Goal: Transaction & Acquisition: Obtain resource

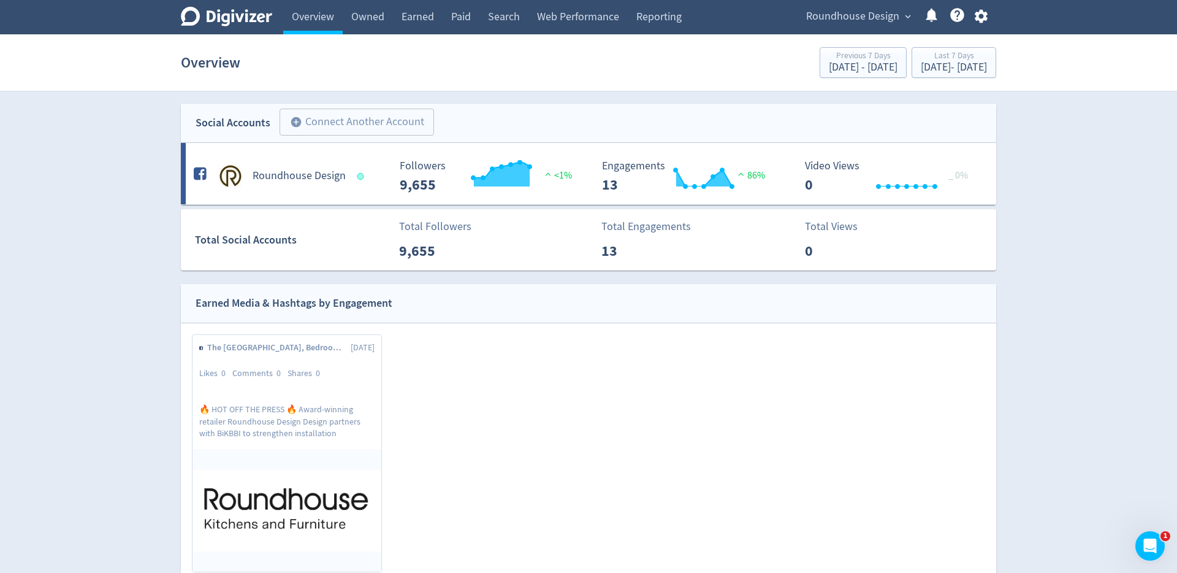
click at [878, 17] on span "Roundhouse Design" at bounding box center [852, 17] width 93 height 20
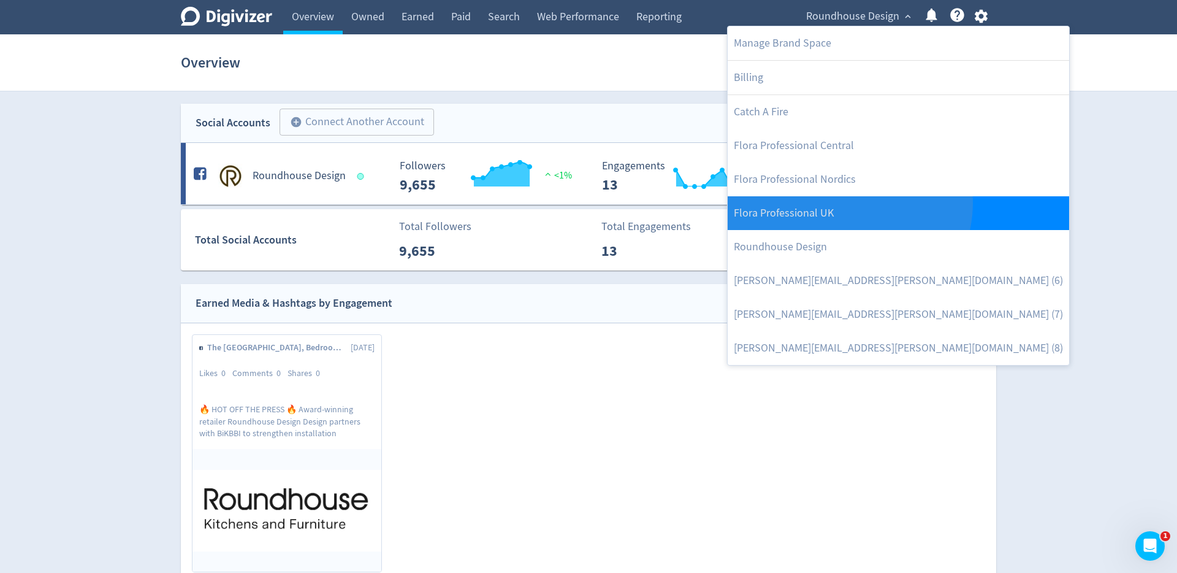
click at [849, 203] on link "Flora Professional UK" at bounding box center [899, 213] width 342 height 34
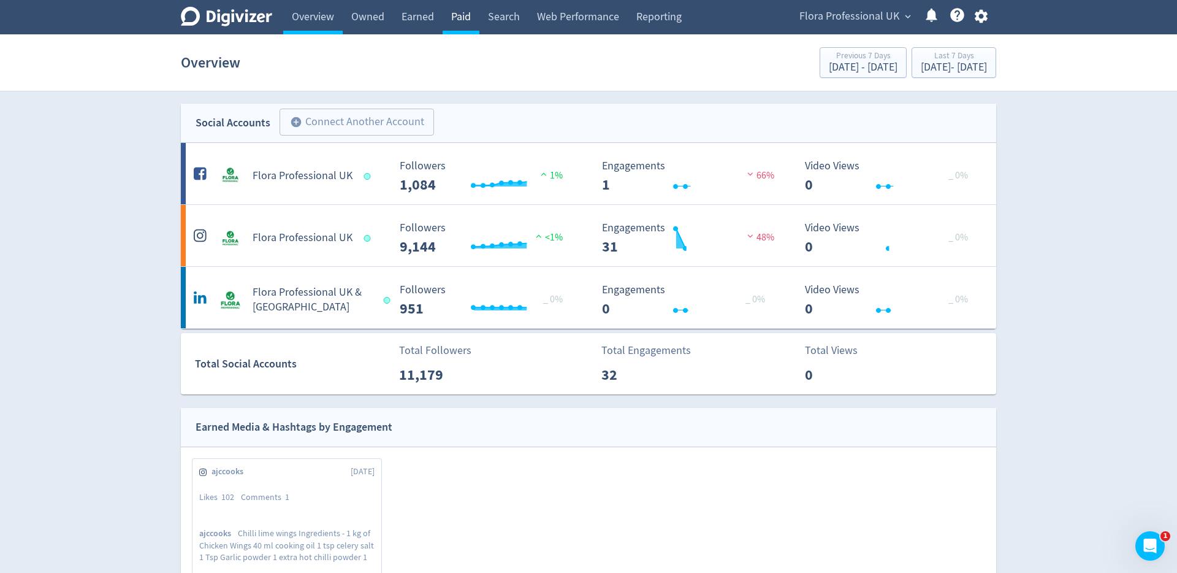
click at [454, 18] on link "Paid" at bounding box center [461, 17] width 37 height 34
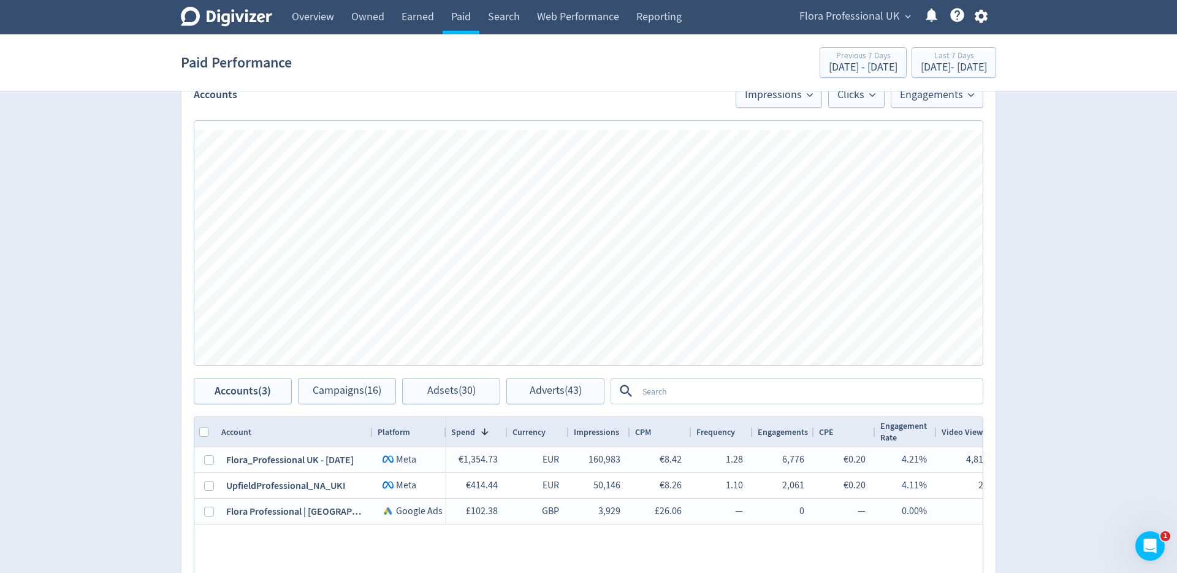
scroll to position [550, 0]
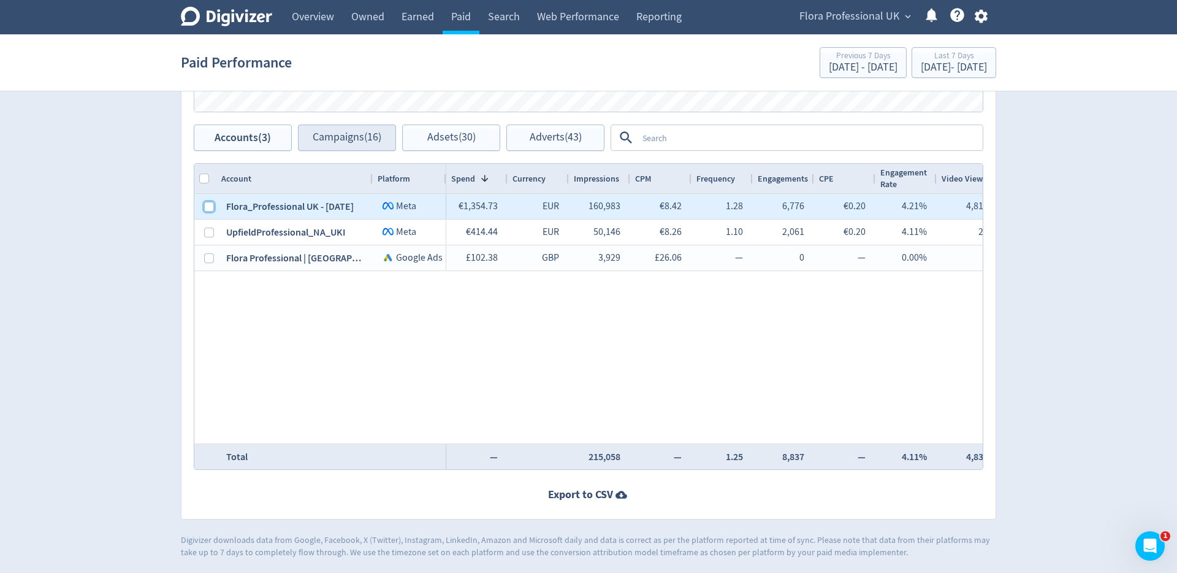
drag, startPoint x: 212, startPoint y: 207, endPoint x: 361, endPoint y: 148, distance: 160.0
click at [215, 205] on div at bounding box center [205, 206] width 22 height 25
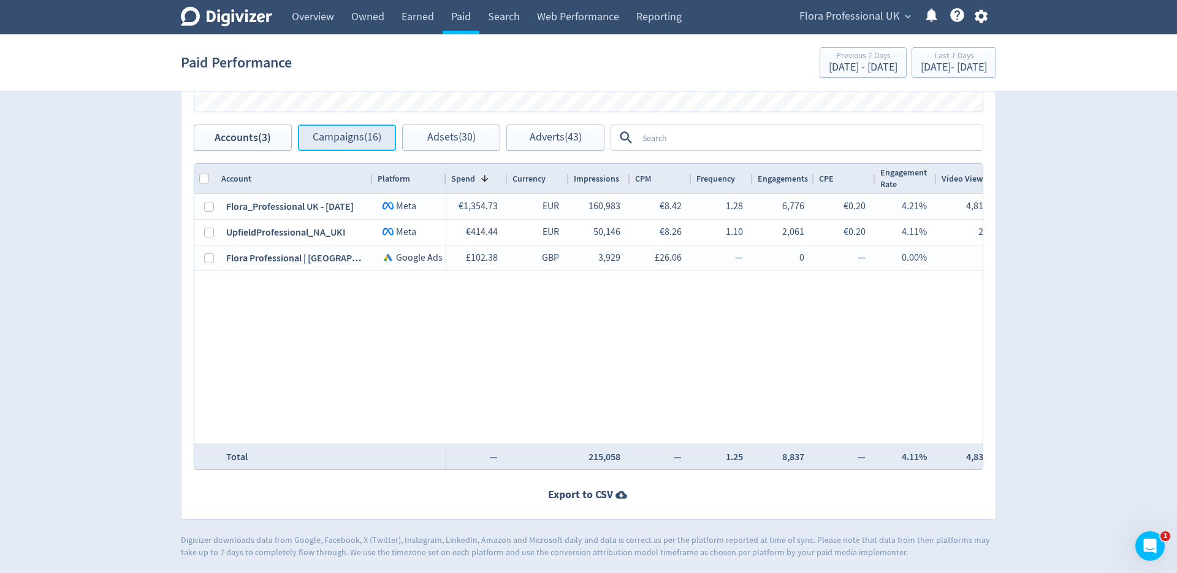
drag, startPoint x: 380, startPoint y: 137, endPoint x: 369, endPoint y: 146, distance: 14.4
click at [380, 137] on span "Campaigns (16)" at bounding box center [347, 138] width 69 height 12
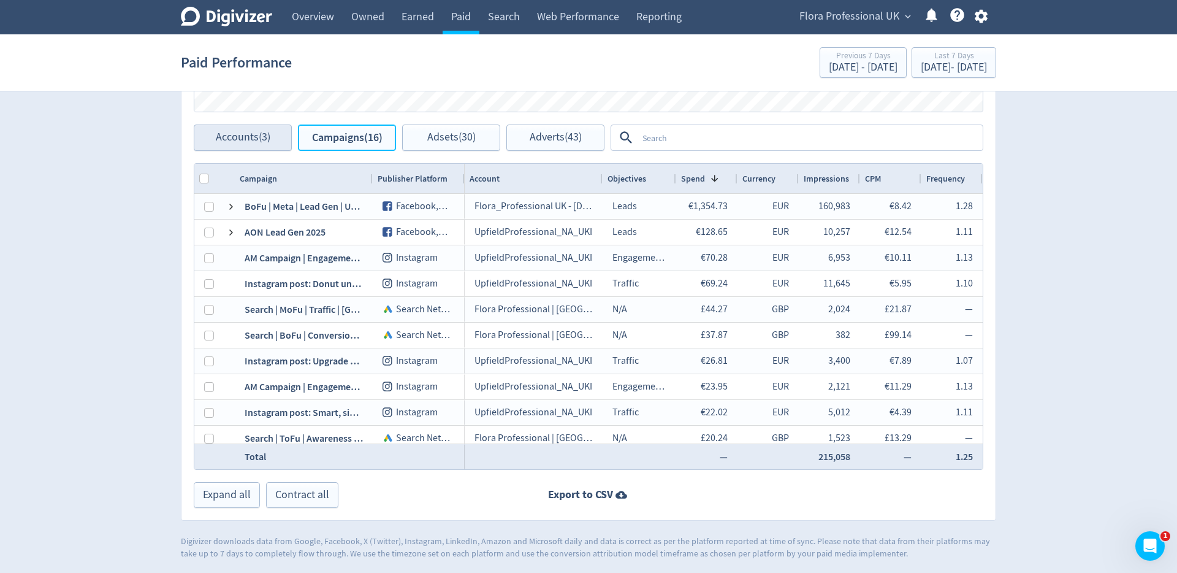
scroll to position [551, 0]
click at [745, 134] on textarea at bounding box center [810, 137] width 344 height 23
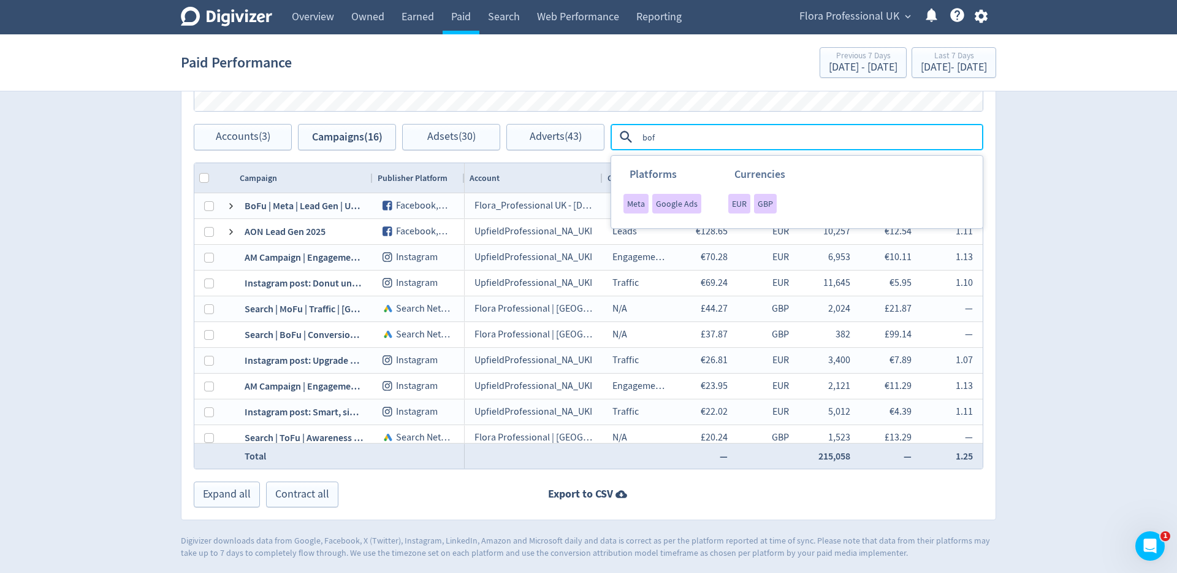
type textarea "bofu"
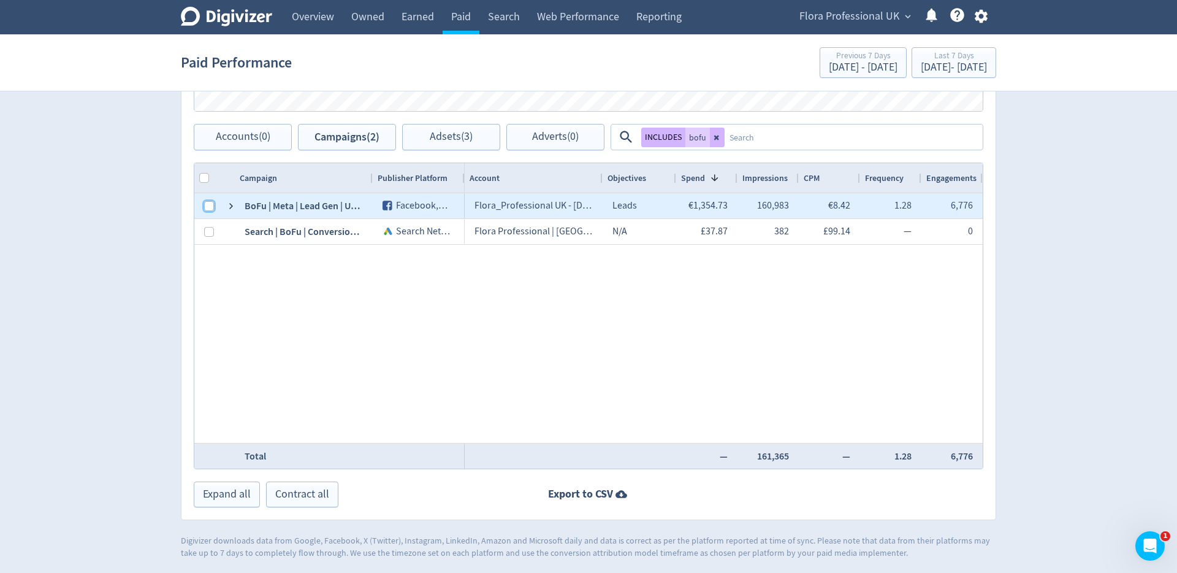
click at [210, 203] on input "Press Space to toggle row selection (unchecked)" at bounding box center [209, 206] width 10 height 10
checkbox input "true"
checkbox input "false"
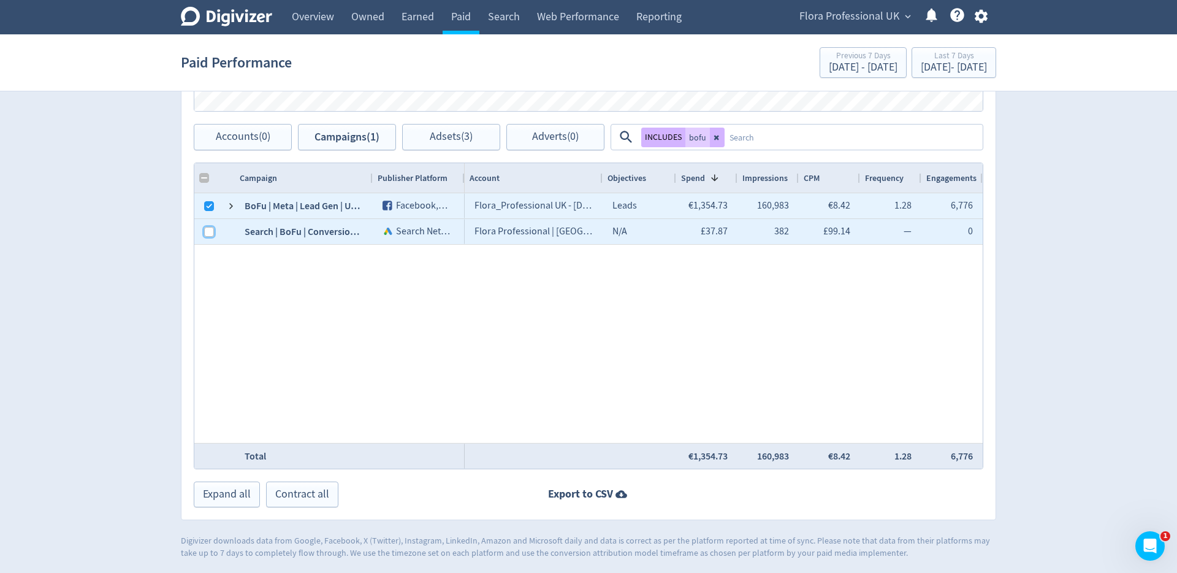
click at [212, 229] on input "Press Space to toggle row selection (unchecked)" at bounding box center [209, 232] width 10 height 10
checkbox input "true"
click at [610, 494] on strong "Export to CSV" at bounding box center [580, 493] width 65 height 15
click at [720, 138] on icon at bounding box center [717, 137] width 7 height 7
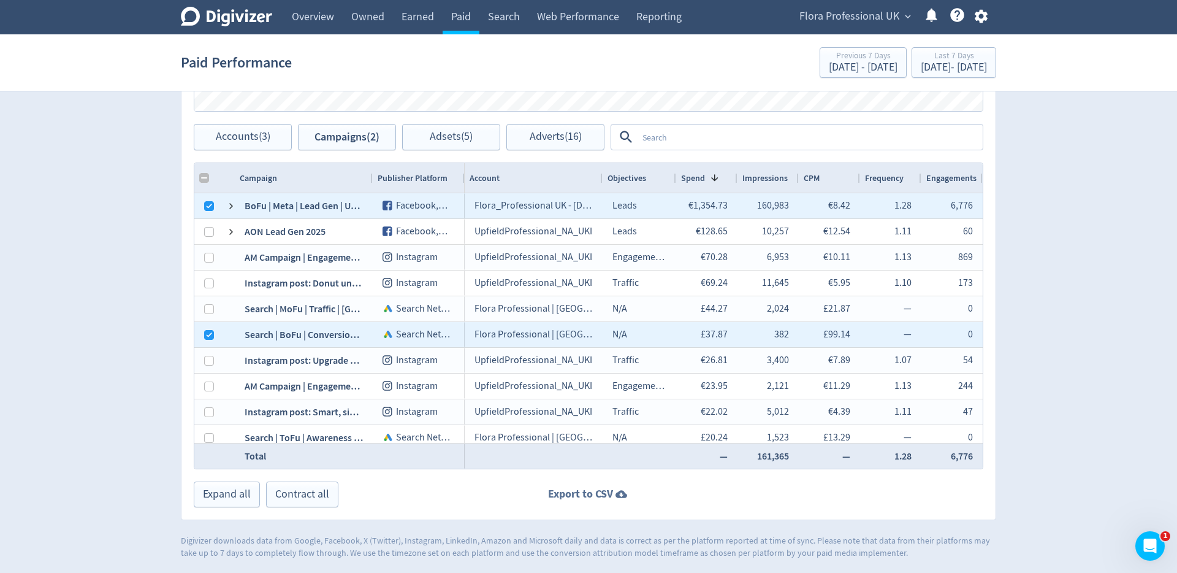
click at [613, 493] on icon at bounding box center [621, 494] width 17 height 12
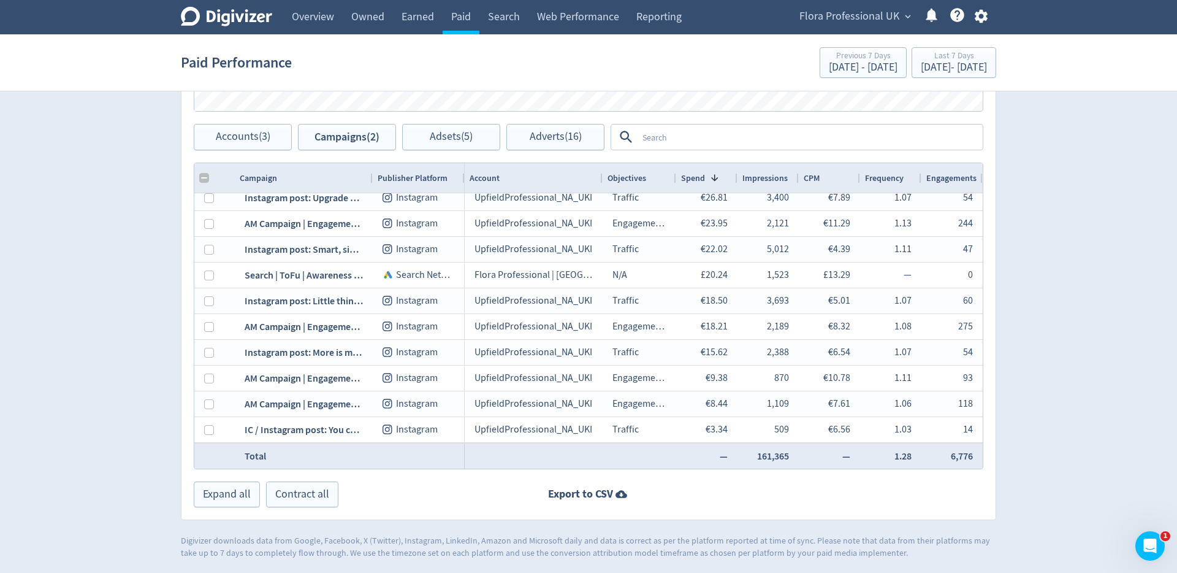
scroll to position [0, 0]
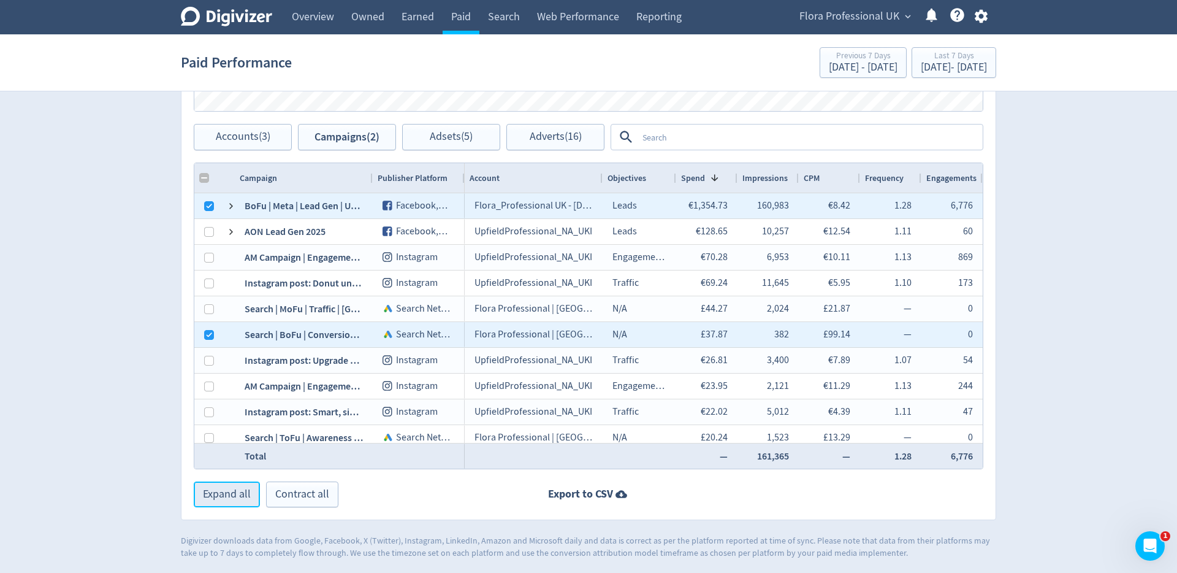
click at [246, 496] on span "Expand all" at bounding box center [227, 494] width 48 height 11
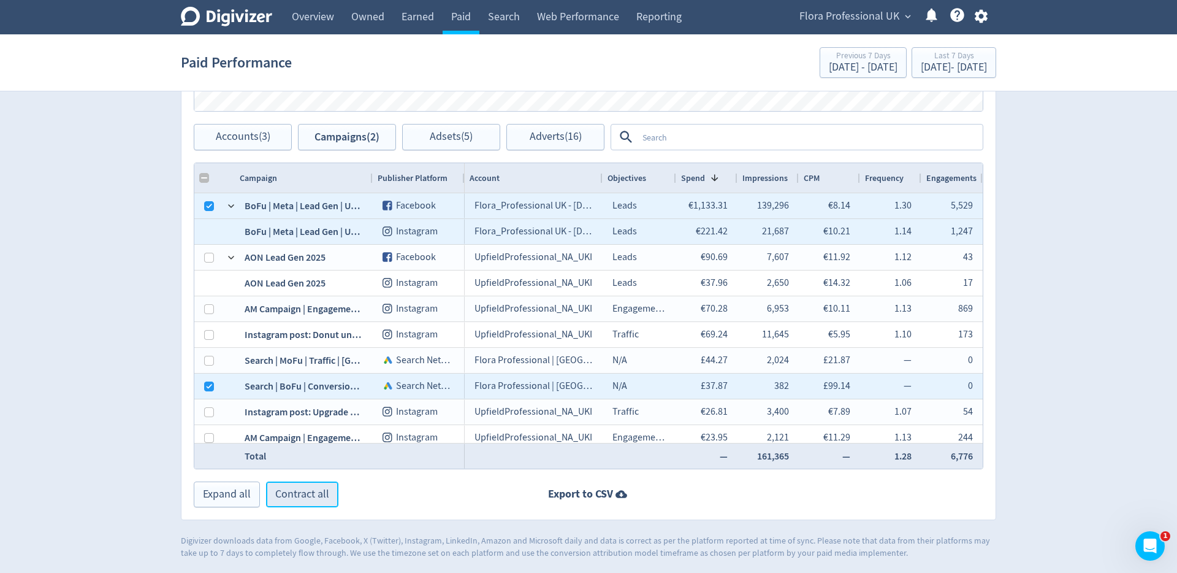
click at [297, 495] on span "Contract all" at bounding box center [302, 494] width 54 height 11
checkbox input "false"
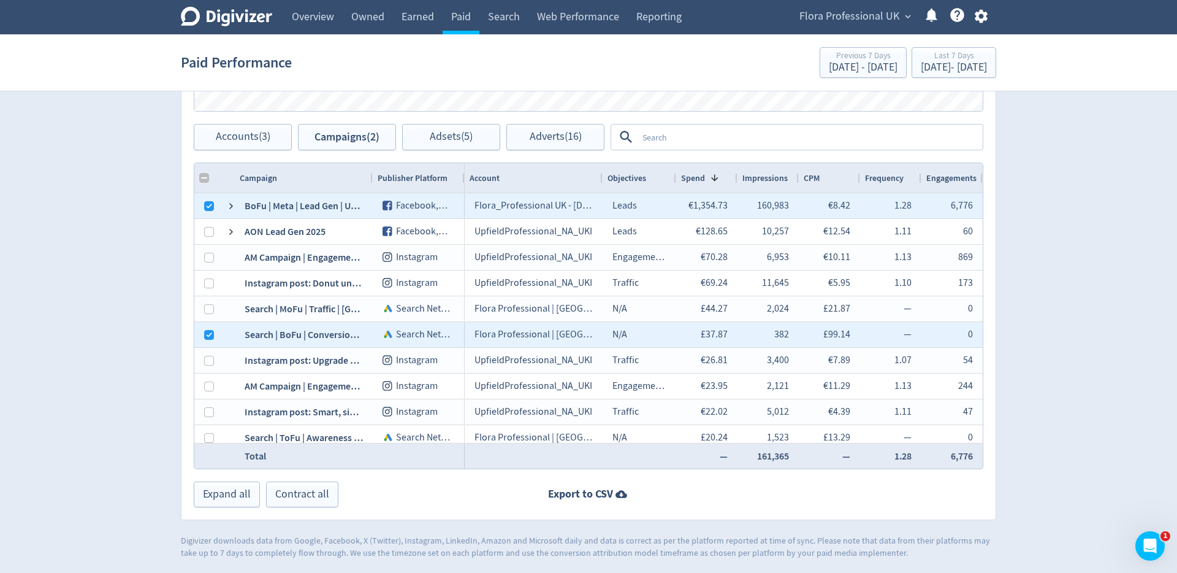
click at [438, 489] on div "Export to CSV" at bounding box center [588, 493] width 814 height 15
click at [668, 140] on textarea at bounding box center [810, 137] width 344 height 23
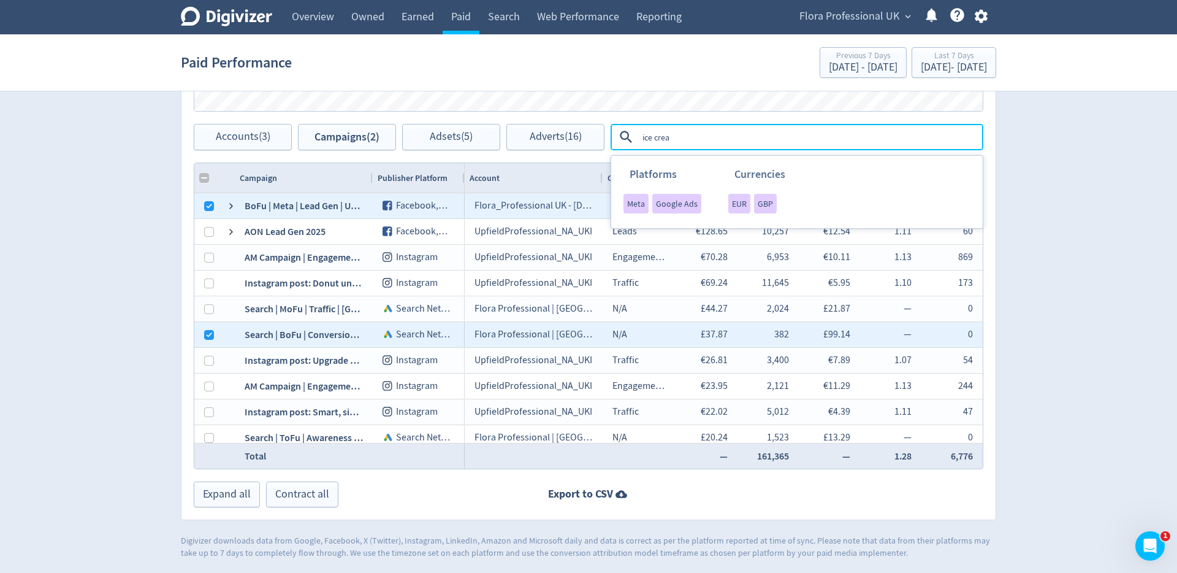
type textarea "ice cream"
checkbox input "true"
checkbox input "false"
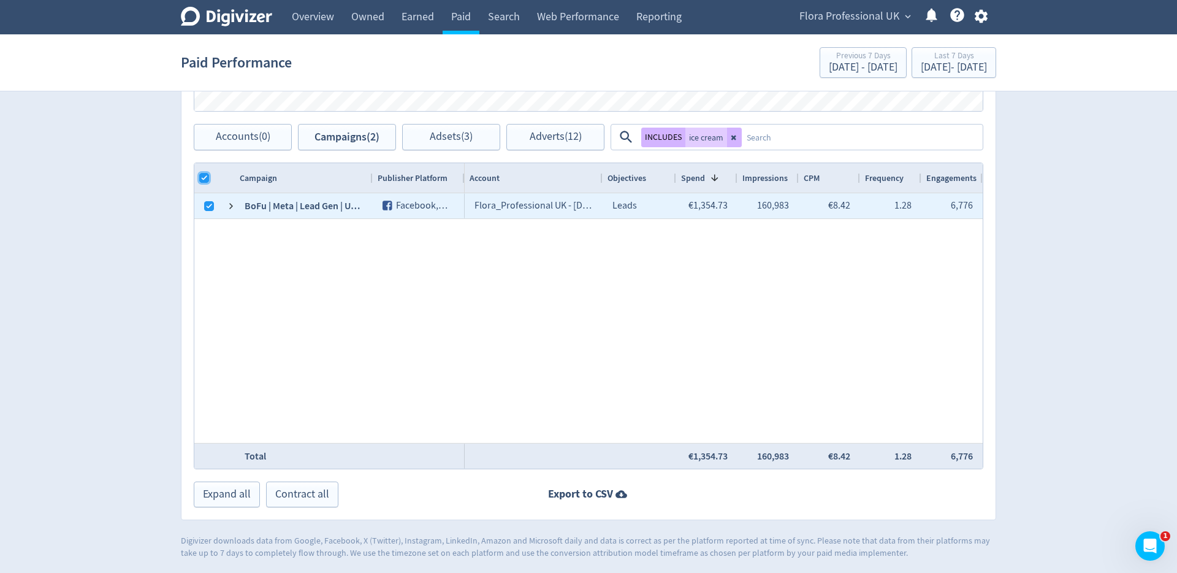
click at [204, 178] on input "Column with Header Selection" at bounding box center [204, 178] width 10 height 10
checkbox input "false"
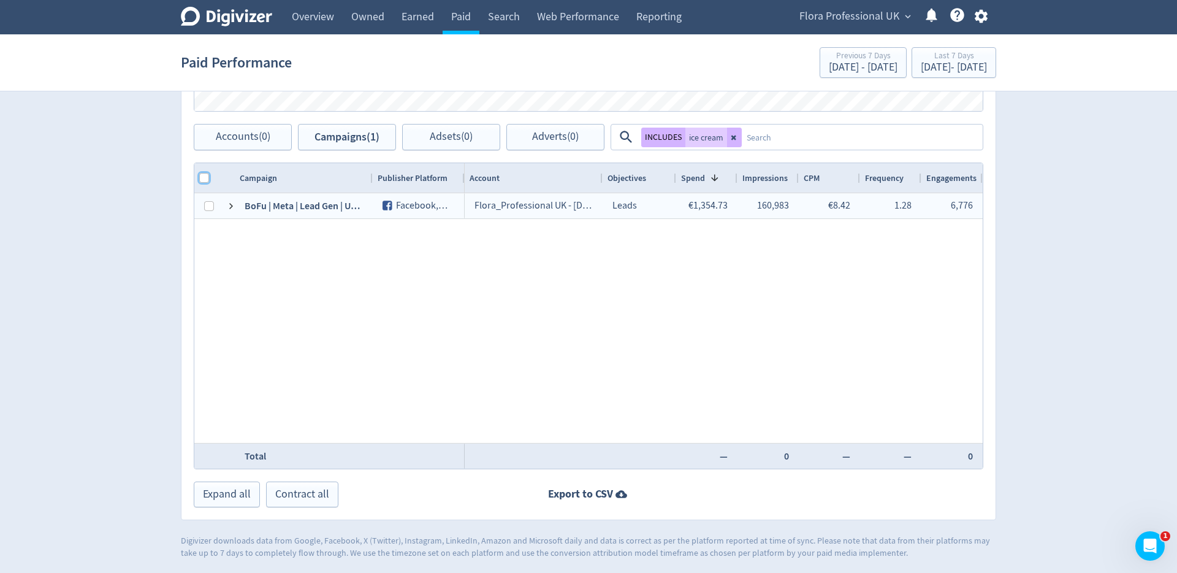
scroll to position [498, 0]
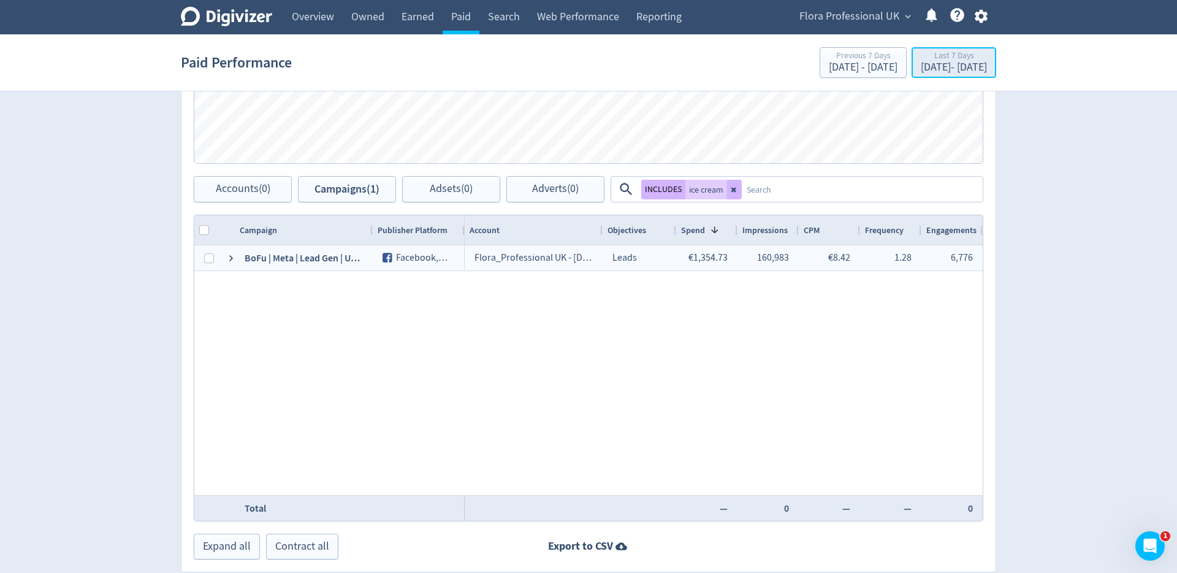
click at [971, 60] on div "Last 7 Days" at bounding box center [954, 57] width 66 height 10
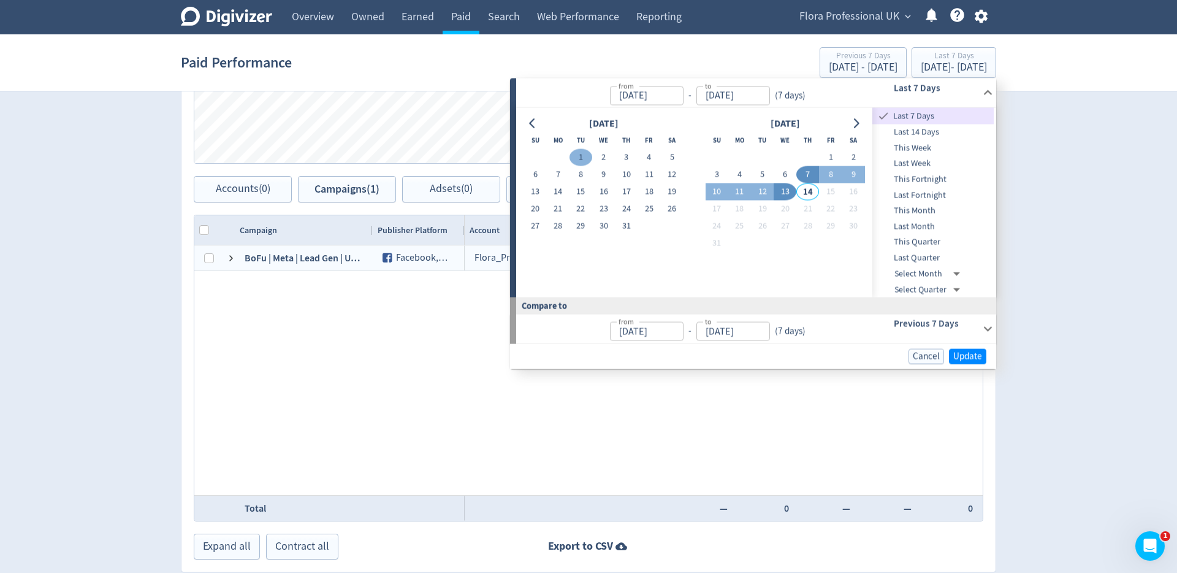
click at [581, 156] on button "1" at bounding box center [581, 157] width 23 height 17
type input "[DATE]"
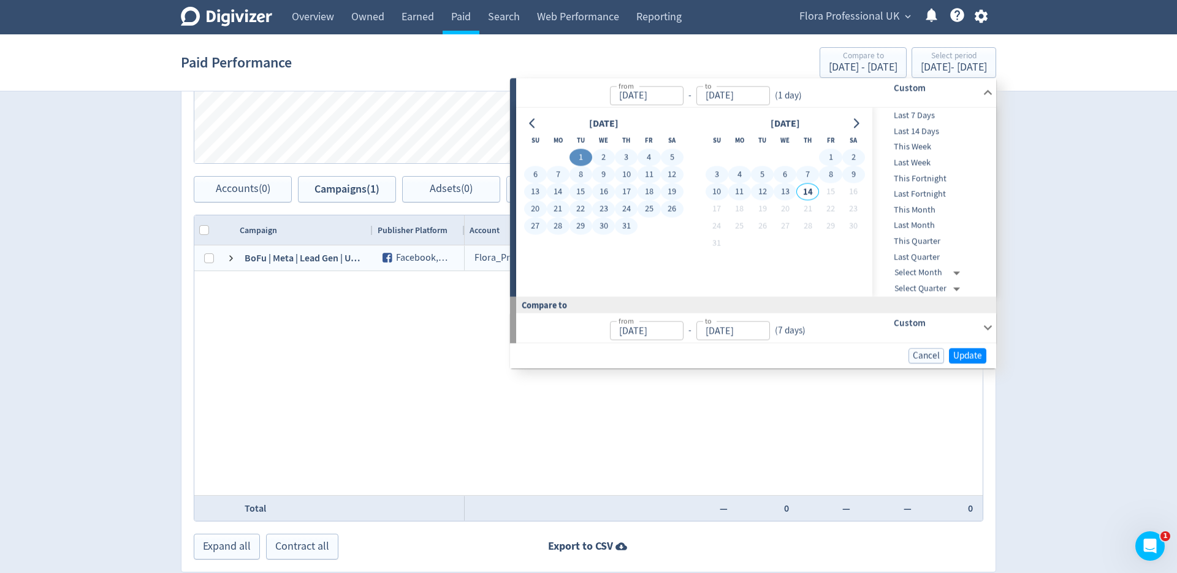
click at [787, 194] on button "13" at bounding box center [785, 191] width 23 height 17
type input "[DATE]"
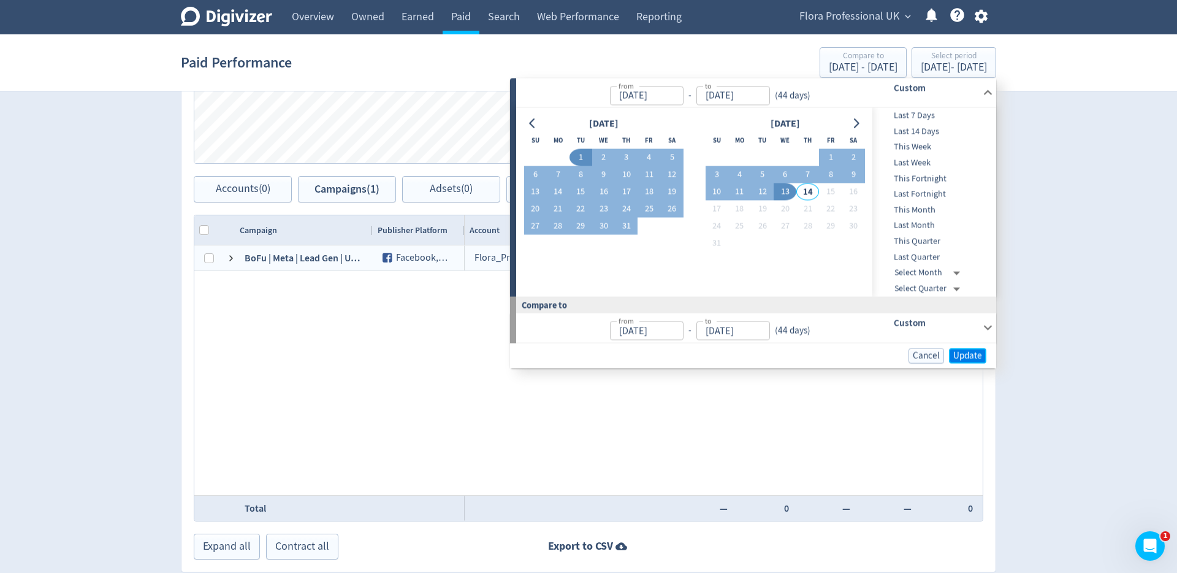
click at [964, 351] on span "Update" at bounding box center [967, 355] width 29 height 9
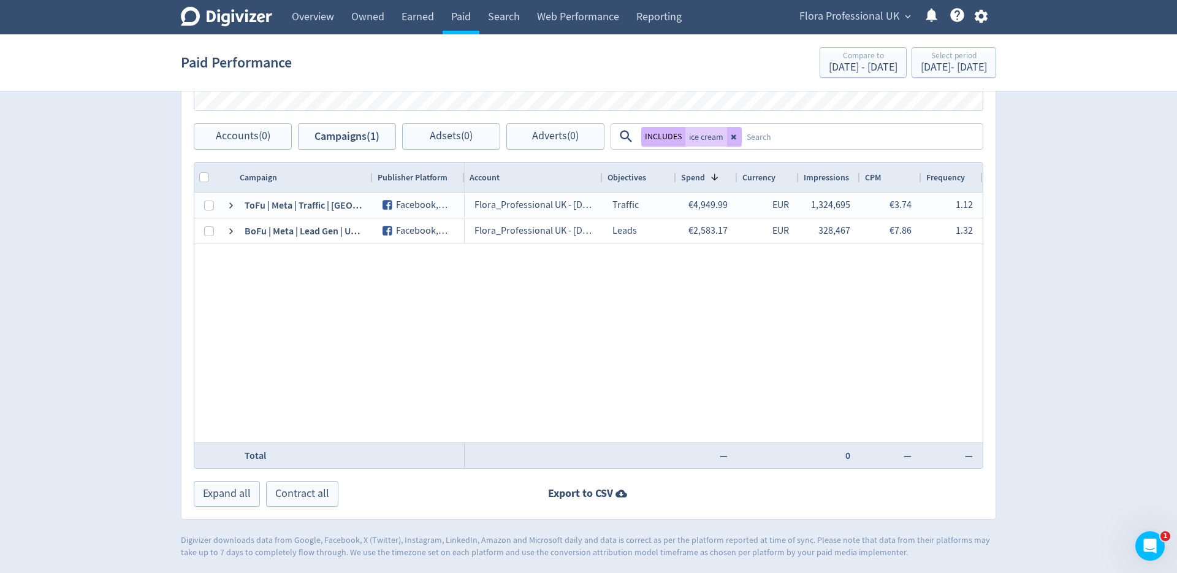
scroll to position [513, 0]
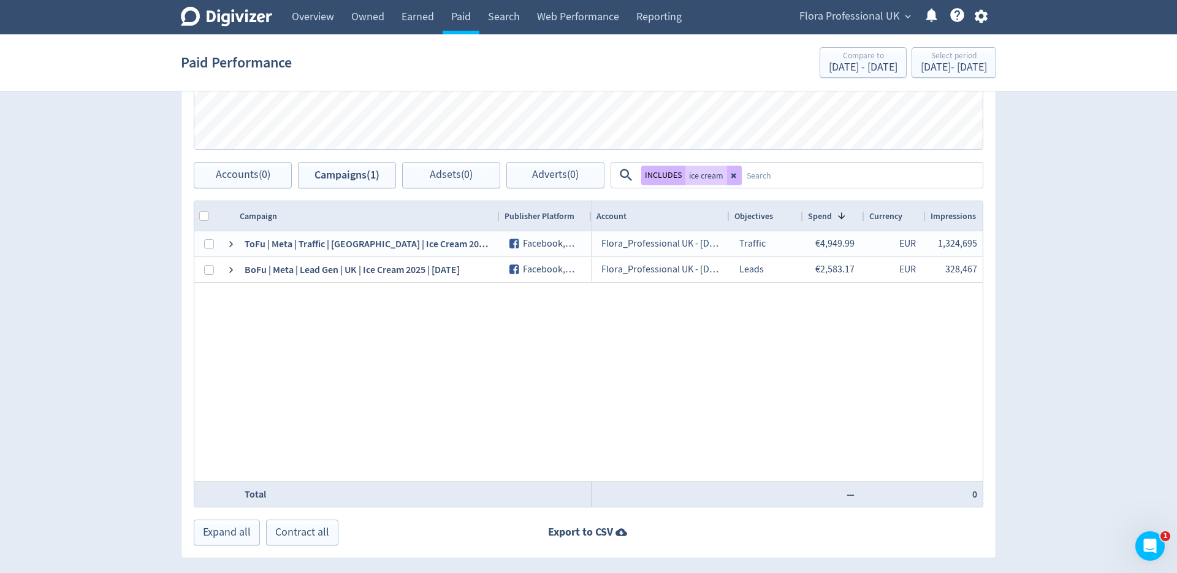
drag, startPoint x: 372, startPoint y: 216, endPoint x: 497, endPoint y: 219, distance: 125.7
click at [497, 219] on div at bounding box center [499, 215] width 5 height 29
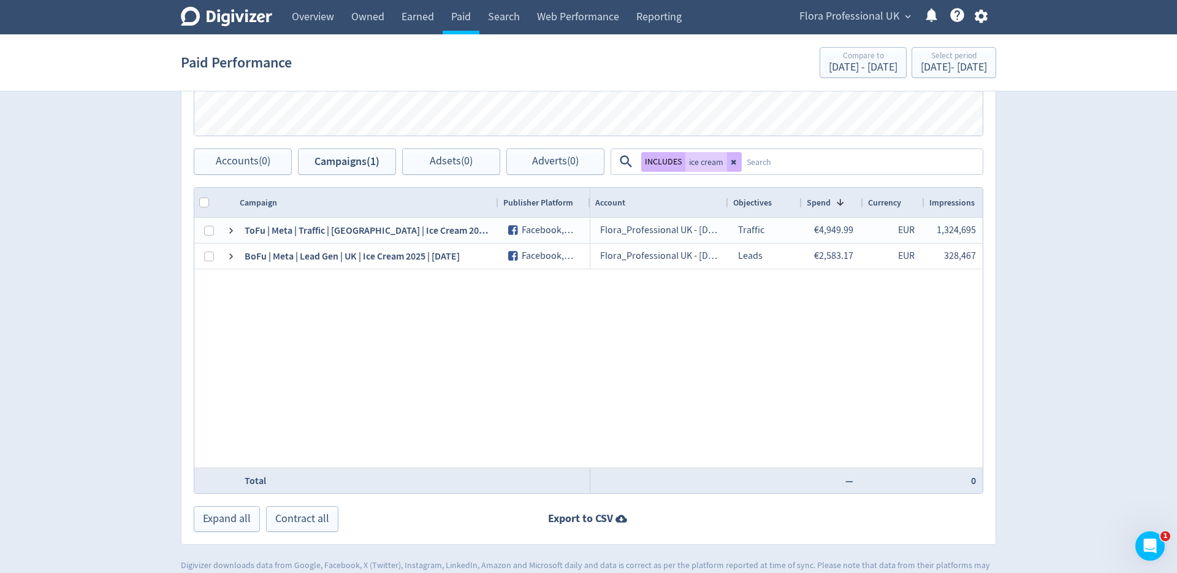
scroll to position [527, 0]
